Goal: Navigation & Orientation: Find specific page/section

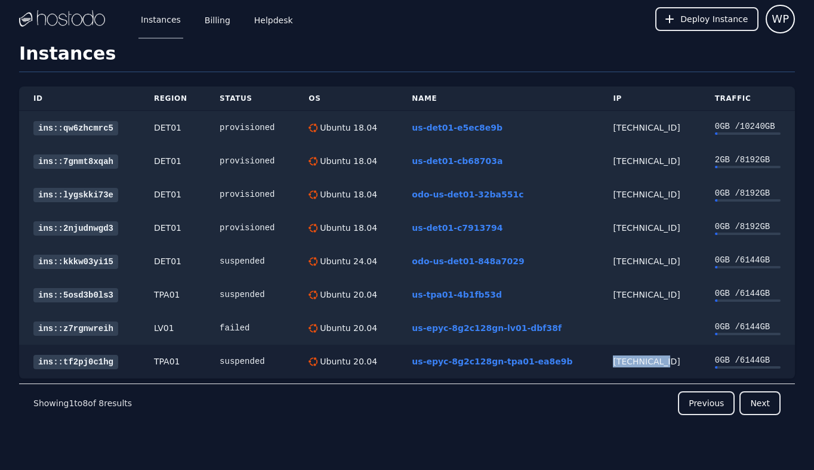
click at [100, 362] on link "ins::tf2pj0c1hg" at bounding box center [75, 362] width 85 height 14
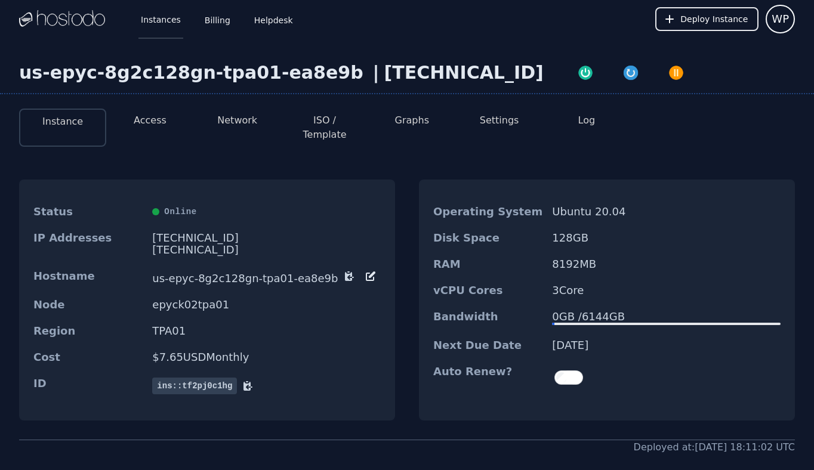
click at [165, 27] on link "Instances" at bounding box center [160, 18] width 45 height 39
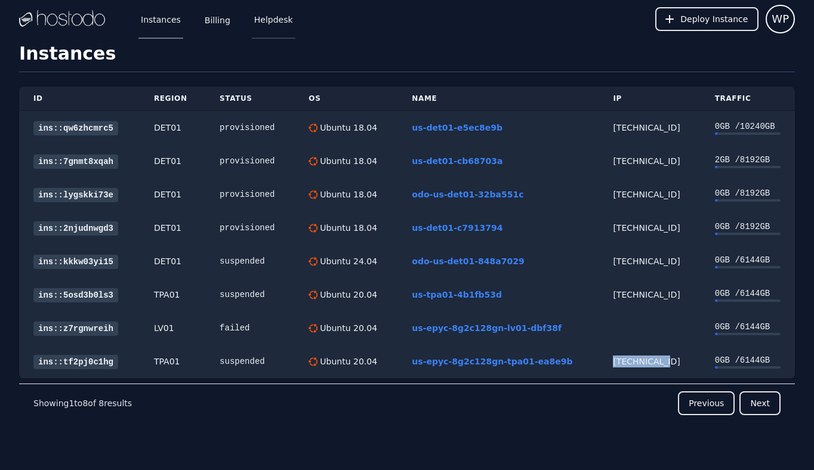
click at [267, 27] on link "Helpdesk" at bounding box center [274, 18] width 44 height 39
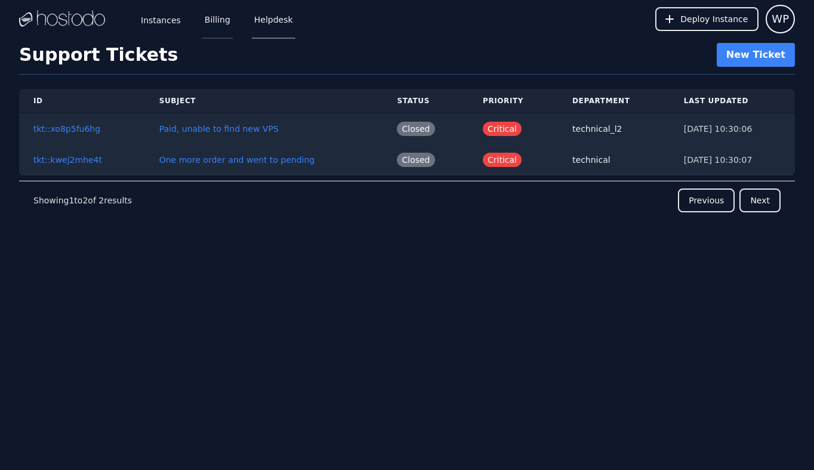
click at [227, 28] on link "Billing" at bounding box center [217, 18] width 30 height 39
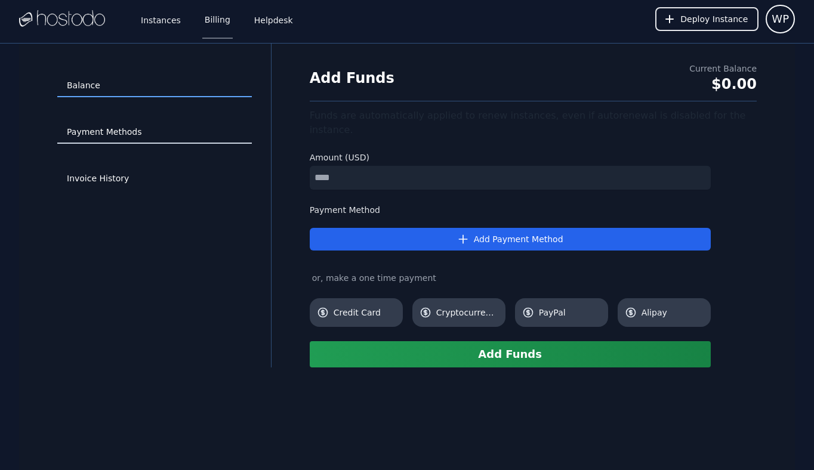
click at [133, 142] on link "Payment Methods" at bounding box center [154, 132] width 194 height 23
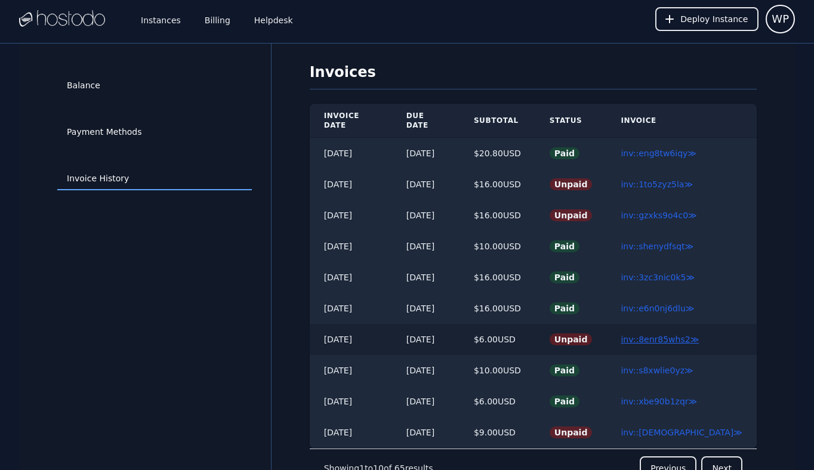
click at [668, 335] on link "inv::8enr85whs2 ≫" at bounding box center [659, 340] width 78 height 10
click at [678, 428] on link "inv::jesymzij2z ≫" at bounding box center [681, 433] width 122 height 10
click at [727, 459] on button "Next" at bounding box center [721, 468] width 41 height 24
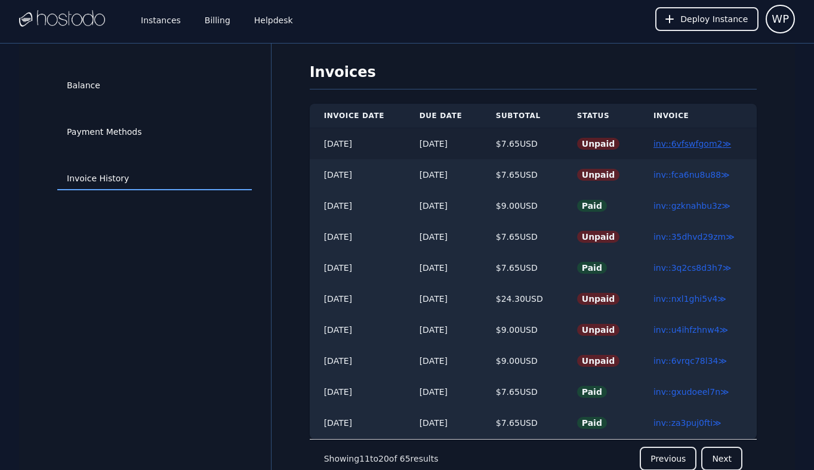
click at [694, 144] on link "inv::6vfswfgom2 ≫" at bounding box center [692, 144] width 78 height 10
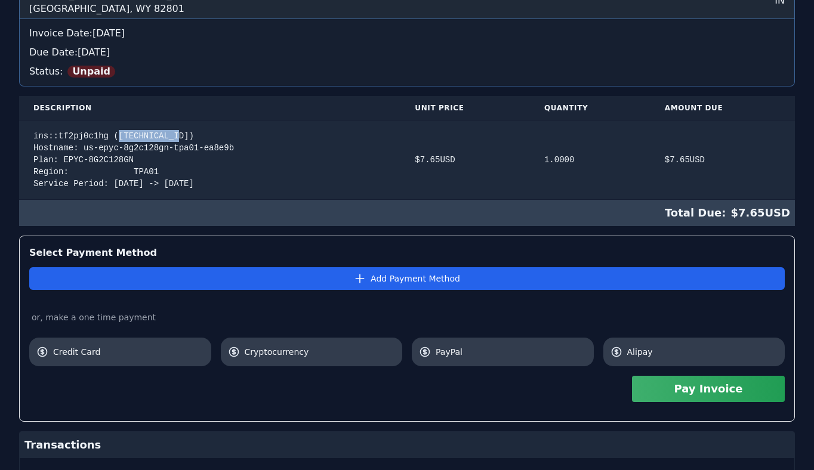
scroll to position [183, 0]
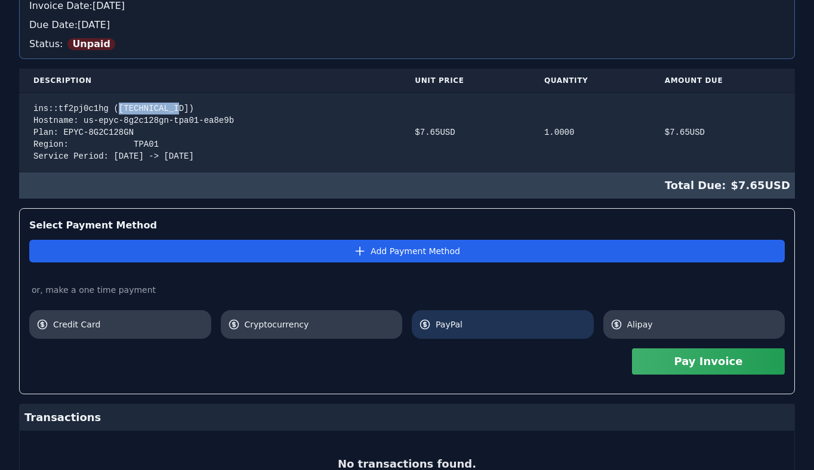
click at [496, 315] on link "PayPal" at bounding box center [503, 324] width 182 height 29
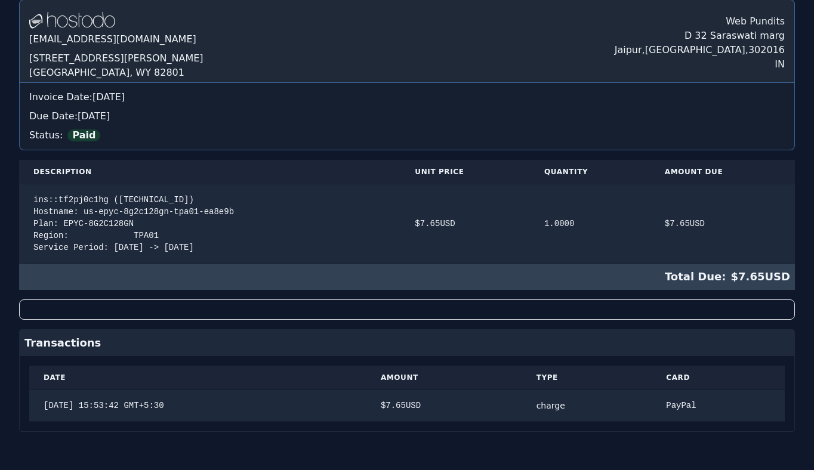
scroll to position [0, 0]
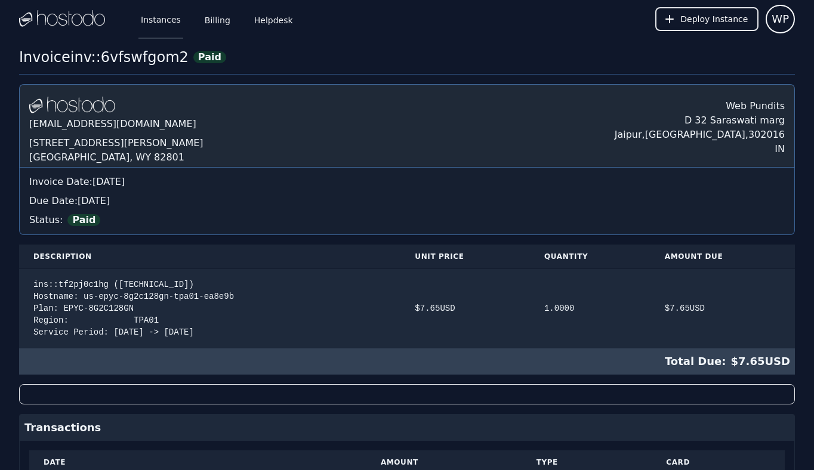
click at [168, 16] on link "Instances" at bounding box center [160, 18] width 45 height 39
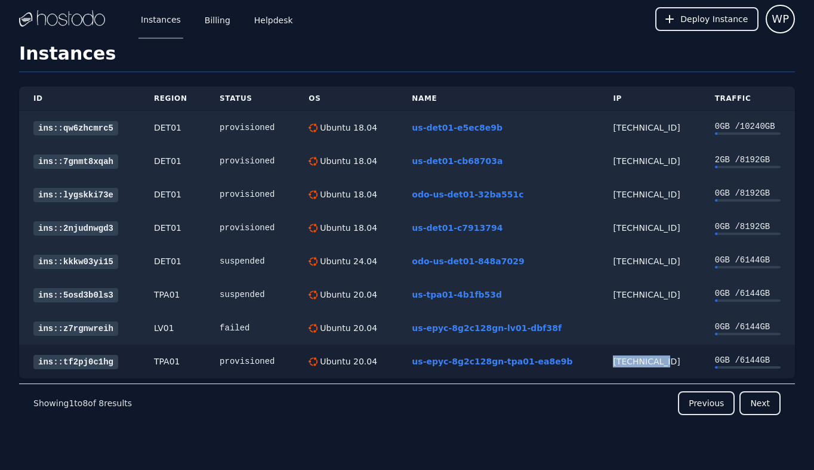
click at [76, 357] on link "ins::tf2pj0c1hg" at bounding box center [75, 362] width 85 height 14
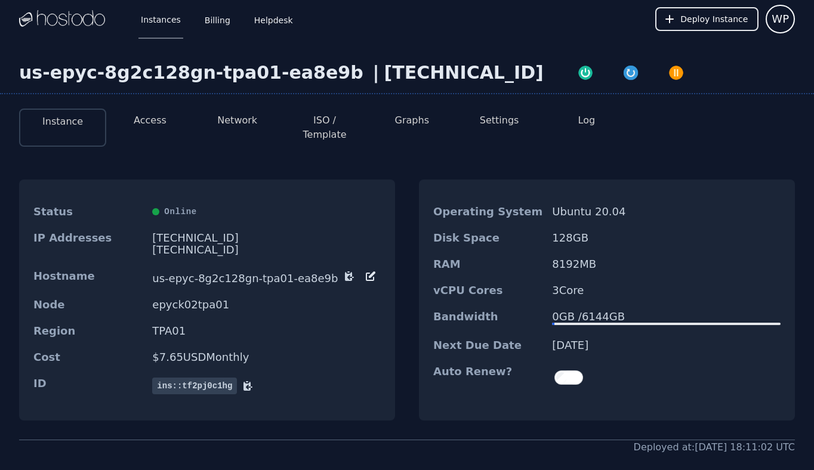
click at [182, 232] on div "[TECHNICAL_ID]" at bounding box center [266, 238] width 228 height 12
click at [170, 24] on link "Instances" at bounding box center [160, 18] width 45 height 39
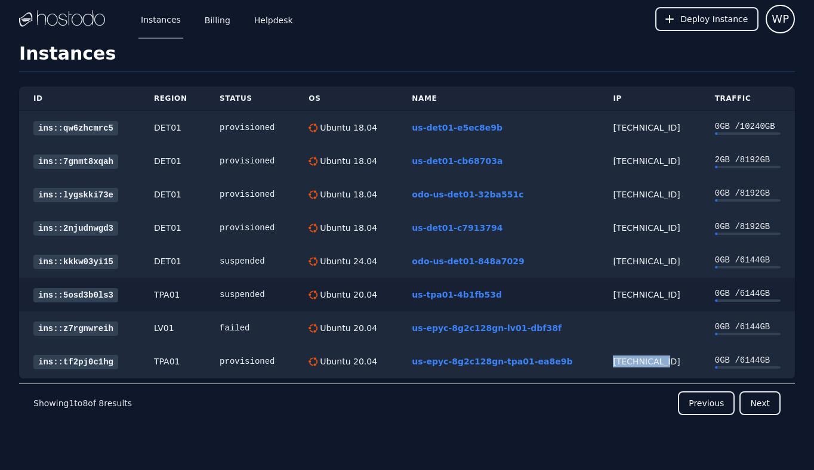
click at [623, 296] on div "[TECHNICAL_ID]" at bounding box center [649, 295] width 73 height 12
copy div "[TECHNICAL_ID]"
click at [620, 265] on div "[TECHNICAL_ID]" at bounding box center [649, 261] width 73 height 12
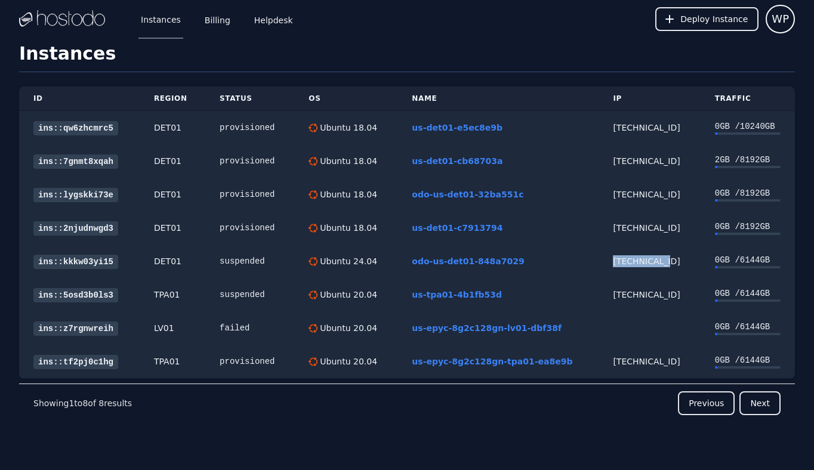
copy div "[TECHNICAL_ID]"
